Goal: Navigation & Orientation: Find specific page/section

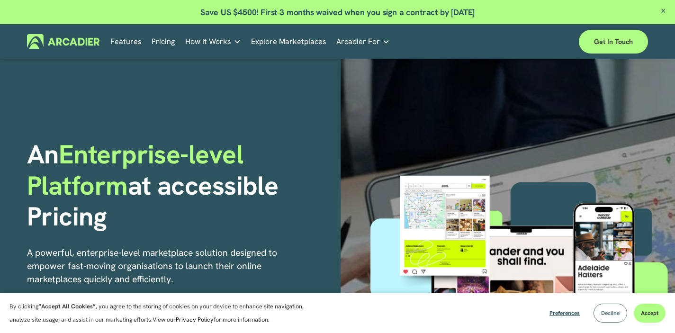
click at [616, 312] on span "Decline" at bounding box center [610, 313] width 18 height 8
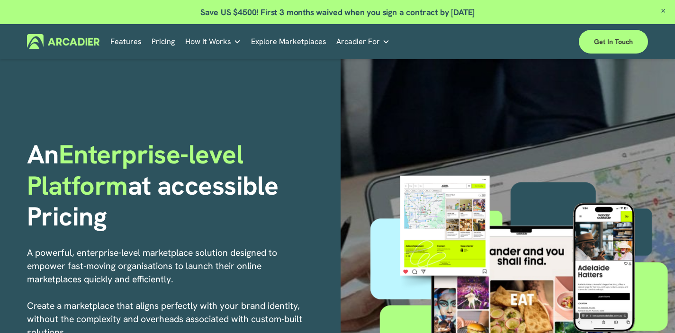
click at [663, 10] on span "Close Announcement" at bounding box center [664, 11] width 24 height 23
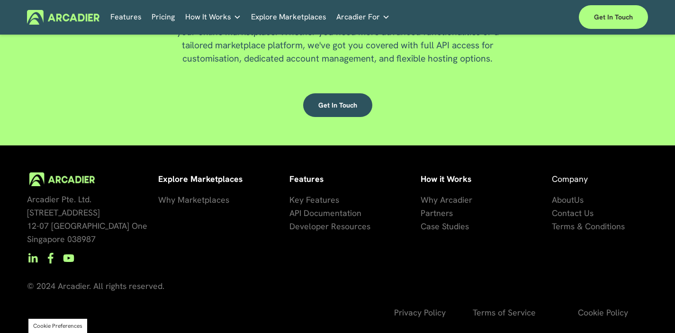
scroll to position [2407, 0]
click at [125, 21] on link "Features" at bounding box center [125, 17] width 31 height 15
